Goal: Task Accomplishment & Management: Manage account settings

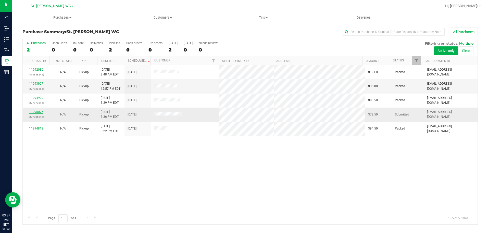
click at [41, 113] on link "11995076" at bounding box center [36, 112] width 14 height 4
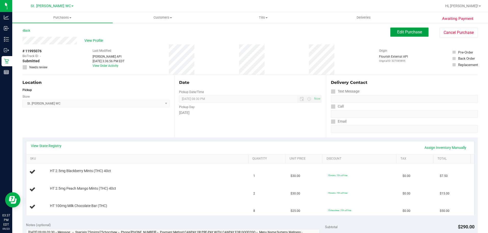
click at [415, 28] on button "Edit Purchase" at bounding box center [409, 32] width 38 height 9
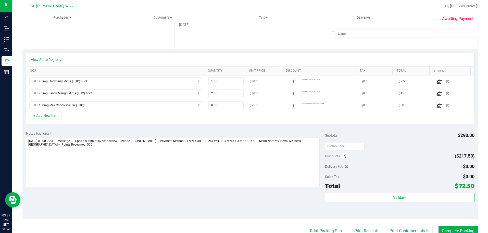
scroll to position [94, 0]
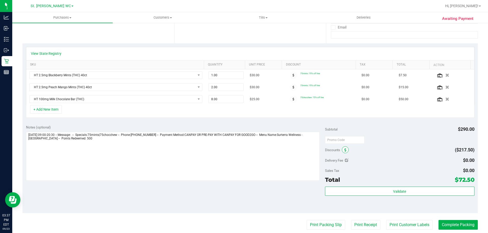
click at [345, 151] on icon at bounding box center [346, 151] width 2 height 4
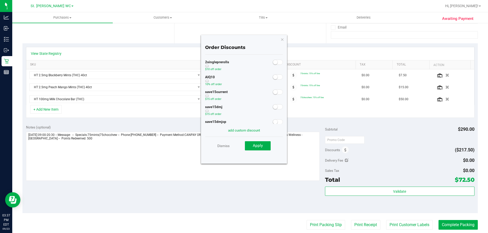
click at [277, 78] on span at bounding box center [278, 77] width 10 height 5
click at [263, 147] on button "Apply" at bounding box center [258, 145] width 26 height 9
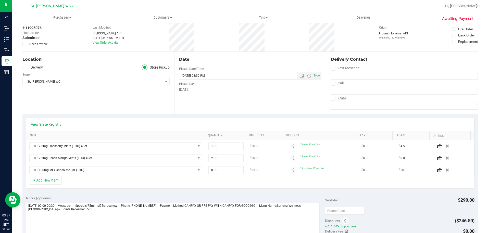
scroll to position [0, 0]
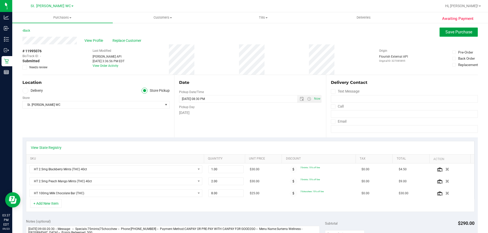
click at [460, 36] on button "Save Purchase" at bounding box center [459, 32] width 38 height 9
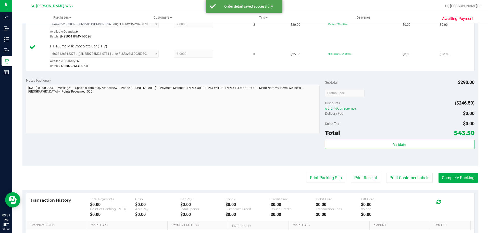
scroll to position [223, 0]
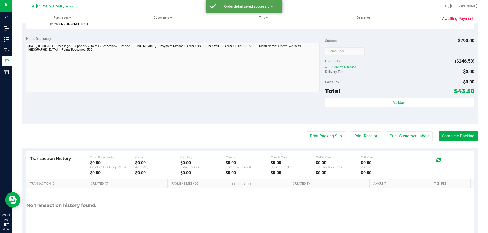
click at [415, 93] on div "Total $43.50" at bounding box center [400, 91] width 150 height 9
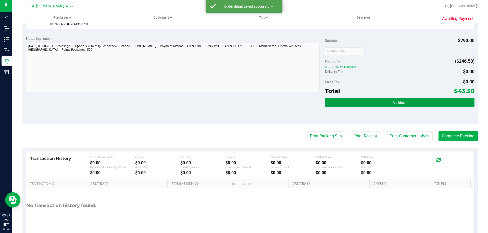
click at [409, 102] on button "Validate" at bounding box center [400, 102] width 150 height 9
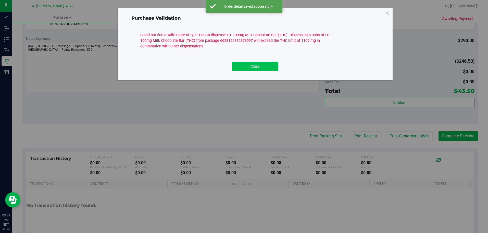
click at [266, 67] on button "Close" at bounding box center [255, 66] width 46 height 9
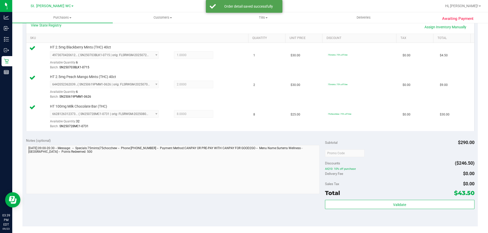
scroll to position [19, 0]
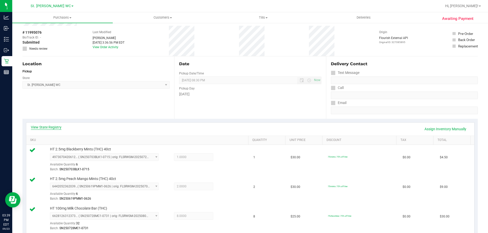
click at [47, 127] on link "View State Registry" at bounding box center [46, 127] width 31 height 5
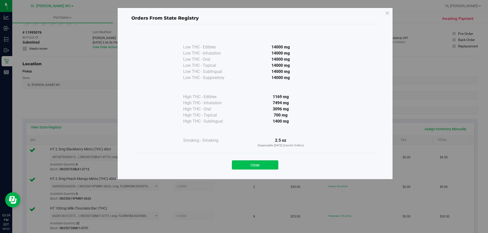
click at [267, 164] on button "Close" at bounding box center [255, 165] width 46 height 9
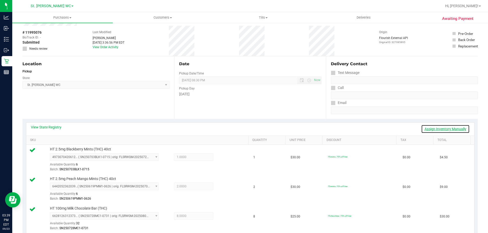
click at [430, 128] on link "Assign Inventory Manually" at bounding box center [445, 129] width 48 height 9
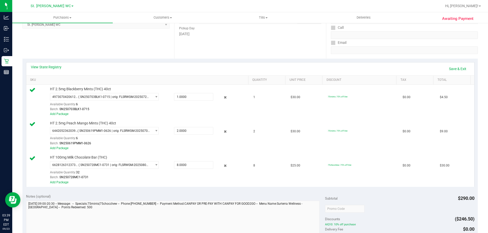
scroll to position [146, 0]
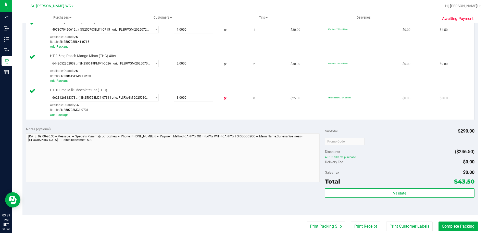
click at [223, 101] on icon at bounding box center [225, 98] width 5 height 6
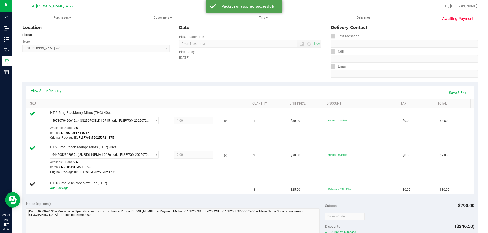
scroll to position [19, 0]
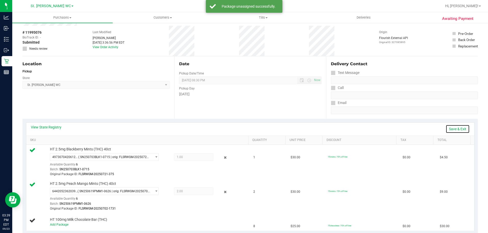
click at [457, 129] on link "Save & Exit" at bounding box center [458, 129] width 24 height 9
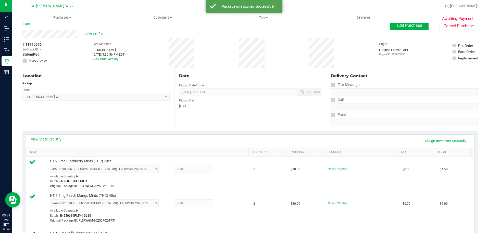
scroll to position [0, 0]
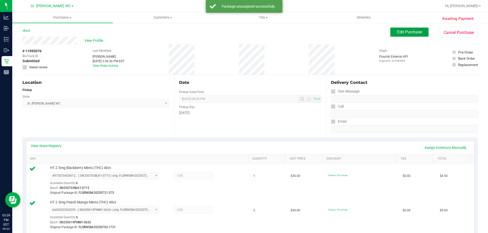
click at [398, 35] on button "Edit Purchase" at bounding box center [409, 32] width 38 height 9
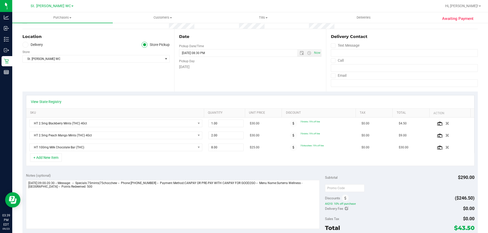
scroll to position [102, 0]
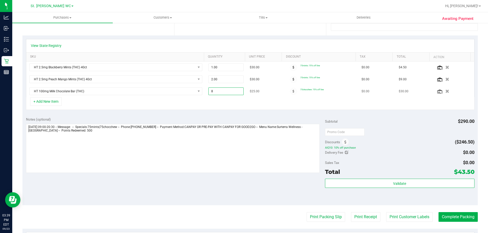
click at [222, 91] on span "8.00 8" at bounding box center [225, 92] width 35 height 8
click at [222, 91] on input "8" at bounding box center [226, 91] width 35 height 7
type input "7"
type input "7.00"
click at [227, 108] on div "+ Add New Item" at bounding box center [250, 103] width 449 height 13
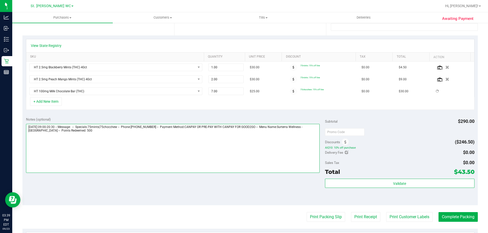
click at [232, 136] on textarea at bounding box center [173, 148] width 294 height 49
type textarea "[DATE] 09:00-20:30 -- Message: -- Specials:75mints|75chocchew -- Phone:[PHONE_N…"
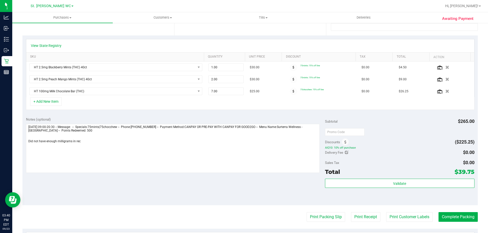
click at [423, 118] on div "Subtotal $265.00" at bounding box center [400, 121] width 150 height 9
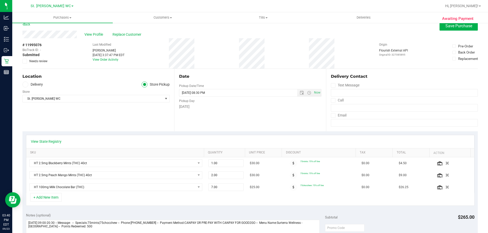
scroll to position [0, 0]
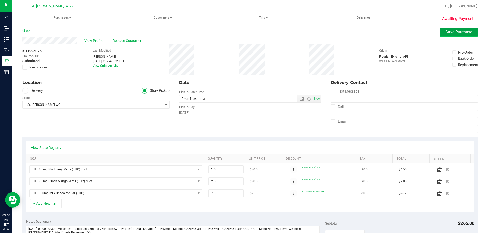
click at [448, 28] on button "Save Purchase" at bounding box center [459, 32] width 38 height 9
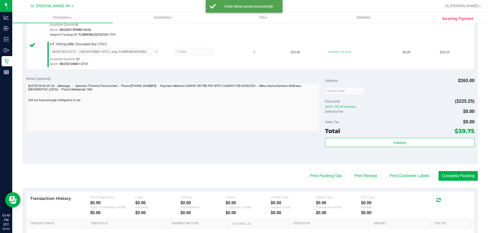
scroll to position [210, 0]
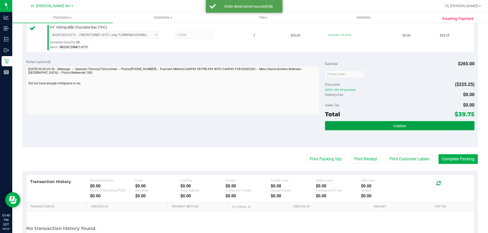
click at [431, 128] on button "Validate" at bounding box center [400, 125] width 150 height 9
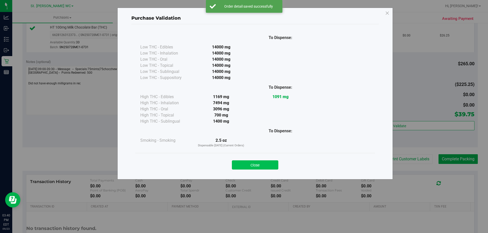
click at [260, 168] on button "Close" at bounding box center [255, 165] width 46 height 9
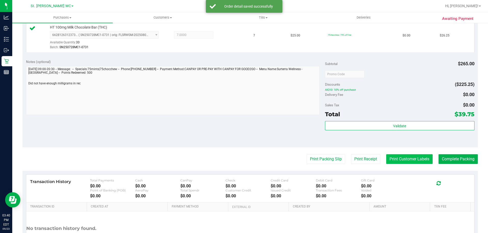
click at [396, 164] on button "Print Customer Labels" at bounding box center [409, 159] width 46 height 10
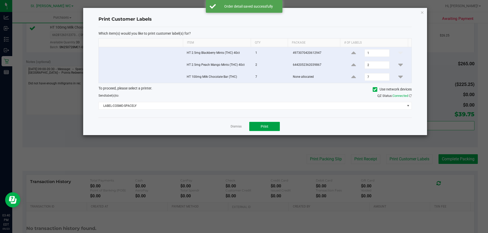
click at [272, 126] on button "Print" at bounding box center [264, 126] width 31 height 9
click at [420, 22] on div "Print Customer Labels Which item(s) would you like to print customer label(s) f…" at bounding box center [255, 71] width 344 height 127
click at [422, 14] on icon "button" at bounding box center [423, 12] width 4 height 6
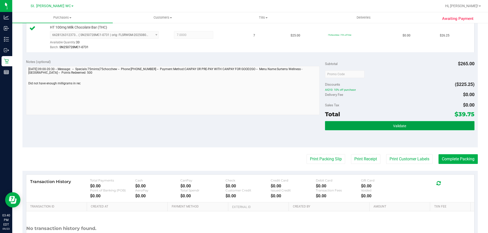
click at [432, 130] on button "Validate" at bounding box center [400, 125] width 150 height 9
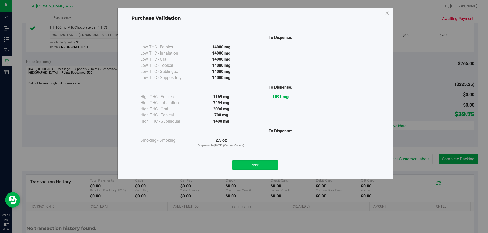
click at [255, 169] on button "Close" at bounding box center [255, 165] width 46 height 9
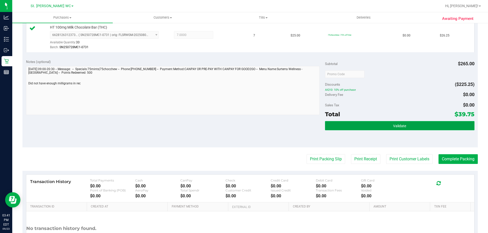
click at [341, 122] on button "Validate" at bounding box center [400, 125] width 150 height 9
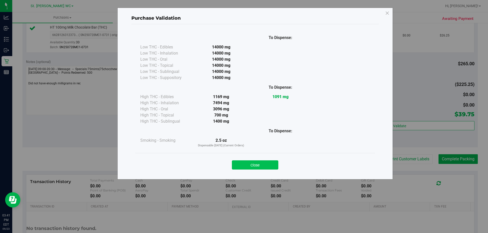
click at [256, 165] on button "Close" at bounding box center [255, 165] width 46 height 9
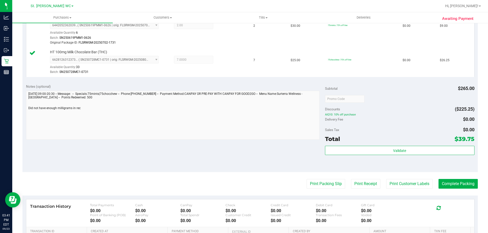
scroll to position [229, 0]
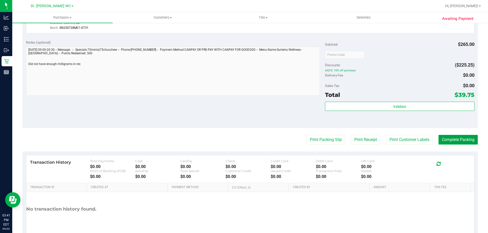
click at [459, 143] on button "Complete Packing" at bounding box center [458, 140] width 39 height 10
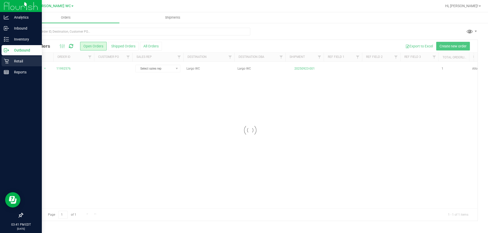
click at [1, 60] on link "Retail" at bounding box center [21, 61] width 42 height 11
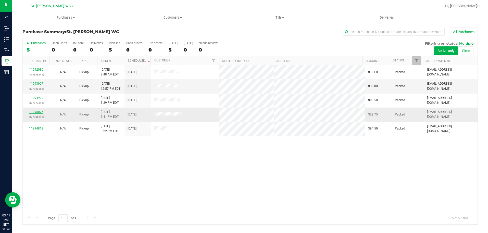
click at [36, 112] on link "11995076" at bounding box center [36, 112] width 14 height 4
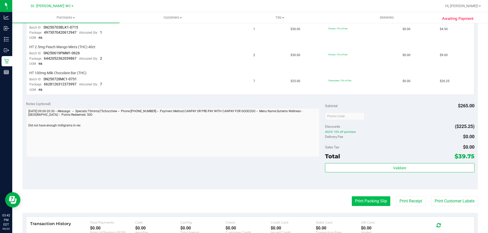
scroll to position [179, 0]
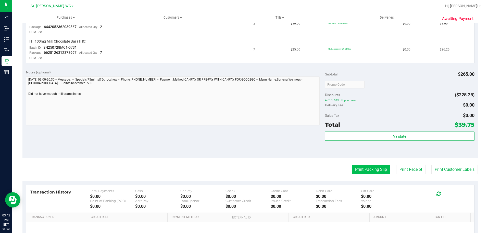
click at [374, 168] on button "Print Packing Slip" at bounding box center [371, 170] width 39 height 10
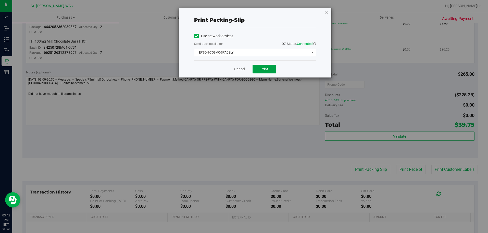
click at [261, 72] on button "Print" at bounding box center [264, 69] width 23 height 9
click at [327, 9] on icon "button" at bounding box center [327, 12] width 4 height 6
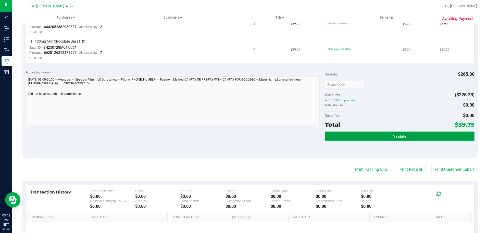
click at [419, 133] on button "Validate" at bounding box center [400, 136] width 150 height 9
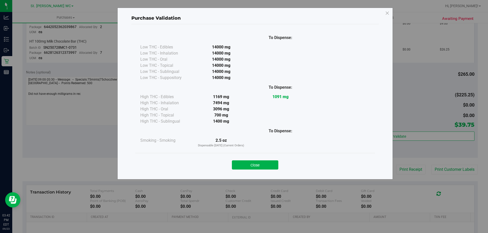
click at [248, 154] on div "Close" at bounding box center [255, 163] width 240 height 21
click at [252, 154] on div "Close" at bounding box center [255, 163] width 240 height 21
click at [249, 165] on button "Close" at bounding box center [255, 165] width 46 height 9
